Goal: Navigation & Orientation: Find specific page/section

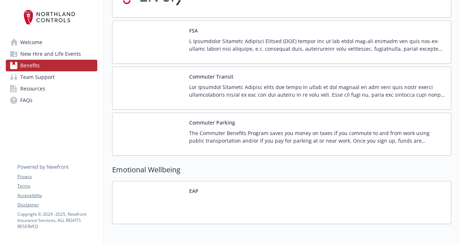
scroll to position [1002, 0]
